Goal: Task Accomplishment & Management: Complete application form

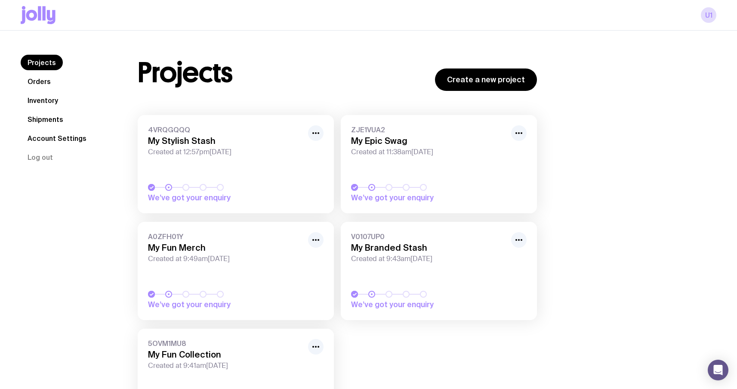
click at [47, 12] on icon at bounding box center [51, 17] width 9 height 14
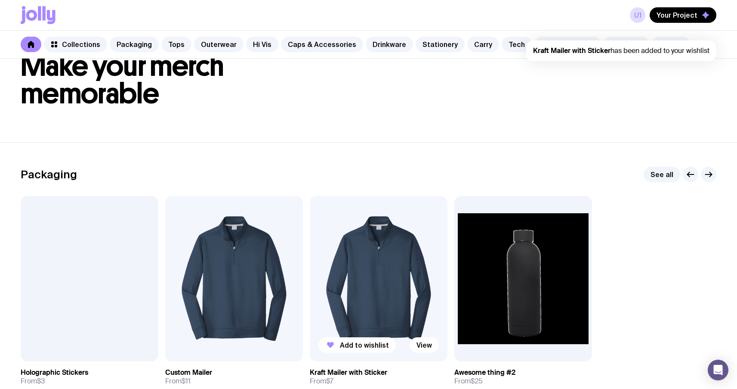
scroll to position [54, 0]
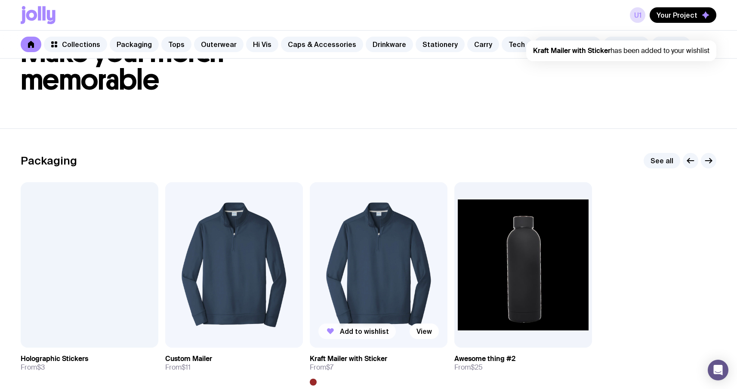
click at [341, 327] on span "Add to wishlist" at bounding box center [364, 331] width 49 height 9
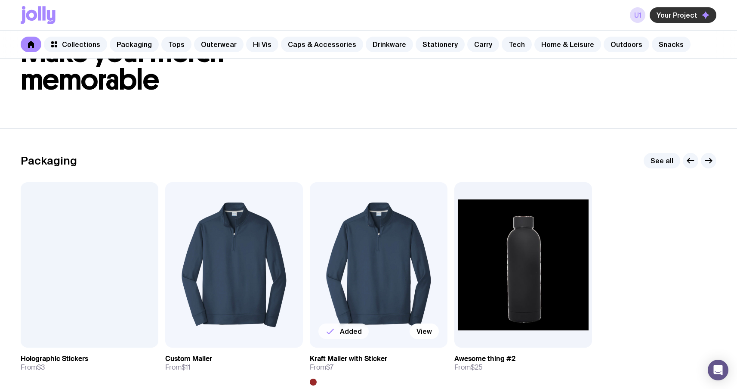
click at [688, 19] on span "Your Project" at bounding box center [677, 15] width 41 height 9
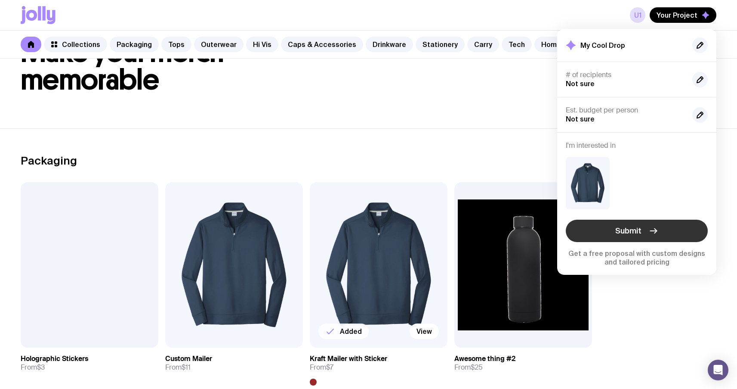
click at [633, 231] on span "Submit" at bounding box center [628, 230] width 26 height 10
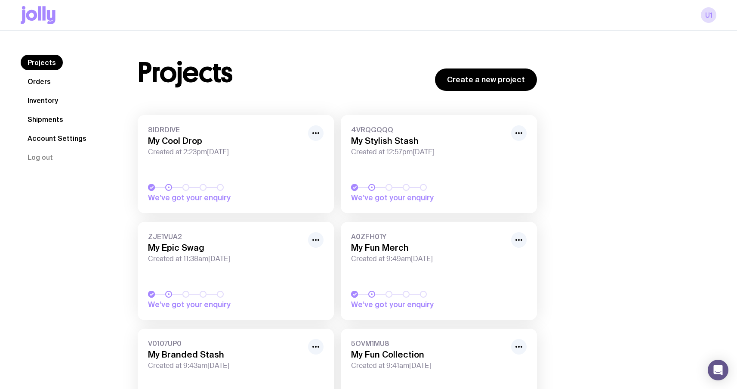
click at [28, 18] on icon at bounding box center [31, 15] width 11 height 11
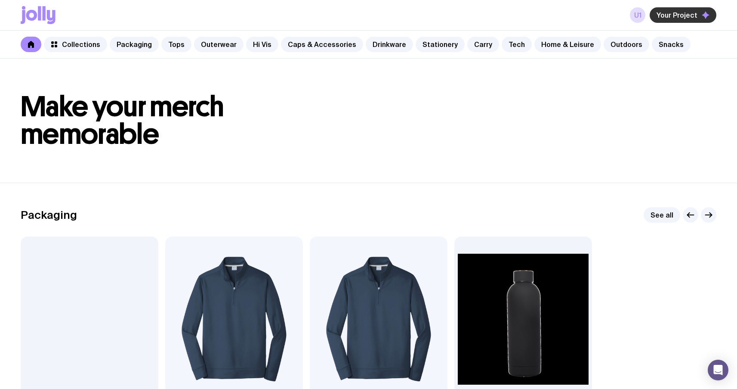
click at [657, 15] on button "Your Project" at bounding box center [683, 14] width 67 height 15
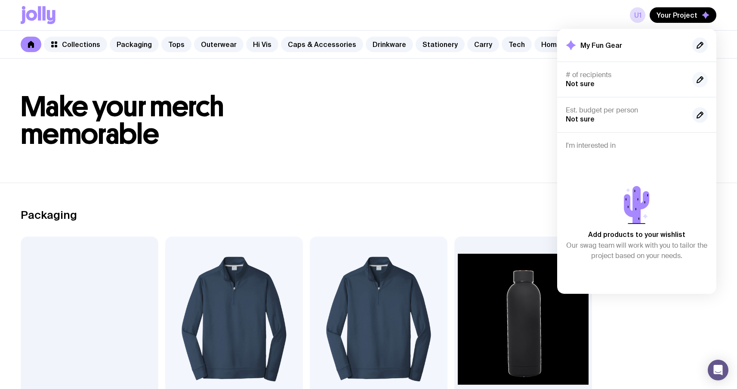
click at [701, 78] on icon "button" at bounding box center [701, 78] width 2 height 2
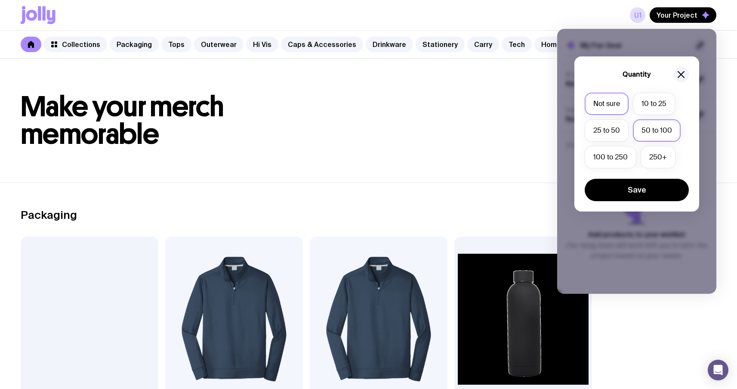
click at [648, 127] on label "50 to 100" at bounding box center [657, 130] width 48 height 22
click at [0, 0] on input "50 to 100" at bounding box center [0, 0] width 0 height 0
click at [628, 192] on button "Save" at bounding box center [637, 190] width 104 height 22
